Goal: Complete application form

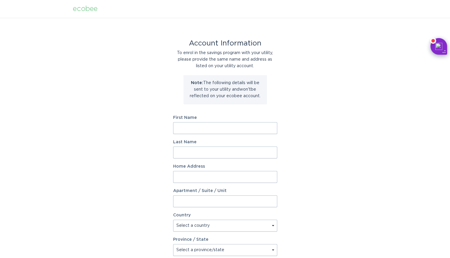
click at [190, 130] on input "First Name" at bounding box center [225, 128] width 104 height 12
type input "[PERSON_NAME]"
type input "[STREET_ADDRESS]"
select select "US"
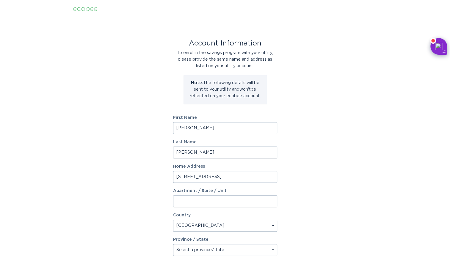
type input "Auburn"
type input "95603"
select select "CA"
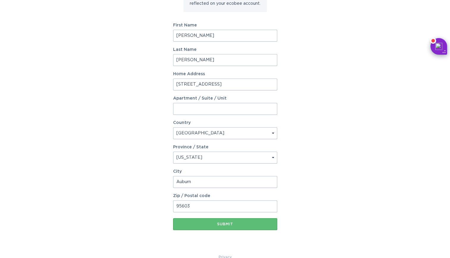
scroll to position [104, 0]
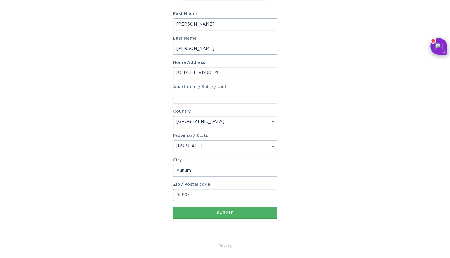
click at [226, 210] on button "Submit" at bounding box center [225, 213] width 104 height 12
